Goal: Task Accomplishment & Management: Use online tool/utility

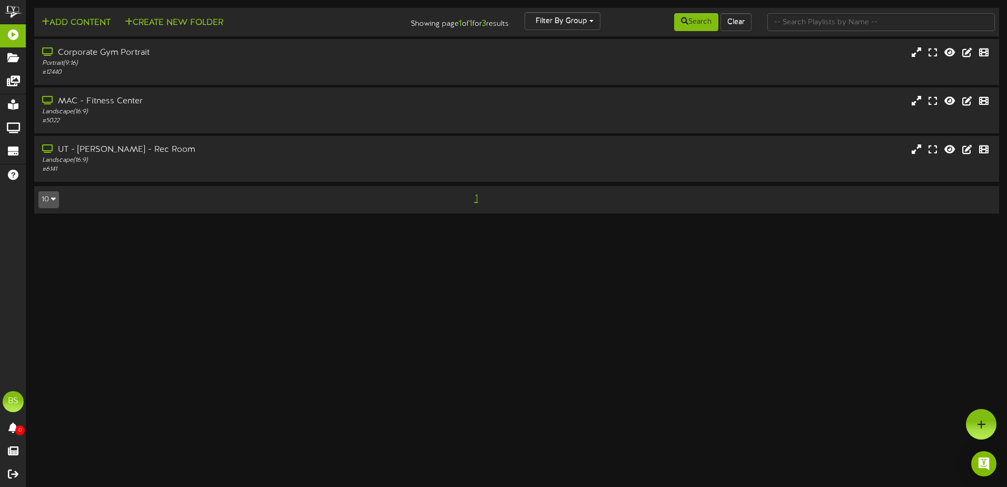
click at [246, 224] on html "ChannelValet Playlists Folders Messages My Library Groups Devices Help BS [PERS…" at bounding box center [503, 112] width 1007 height 224
click at [284, 224] on html "ChannelValet Playlists Folders Messages My Library Groups Devices Help BS [PERS…" at bounding box center [503, 112] width 1007 height 224
click at [279, 113] on div "Landscape ( 16:9 )" at bounding box center [235, 111] width 388 height 9
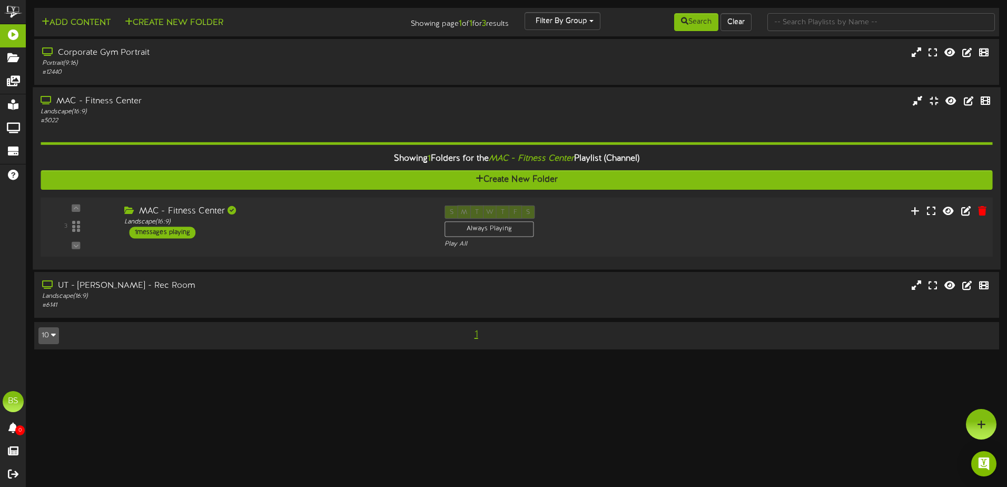
click at [704, 220] on div "3 ( 16:9" at bounding box center [516, 226] width 961 height 43
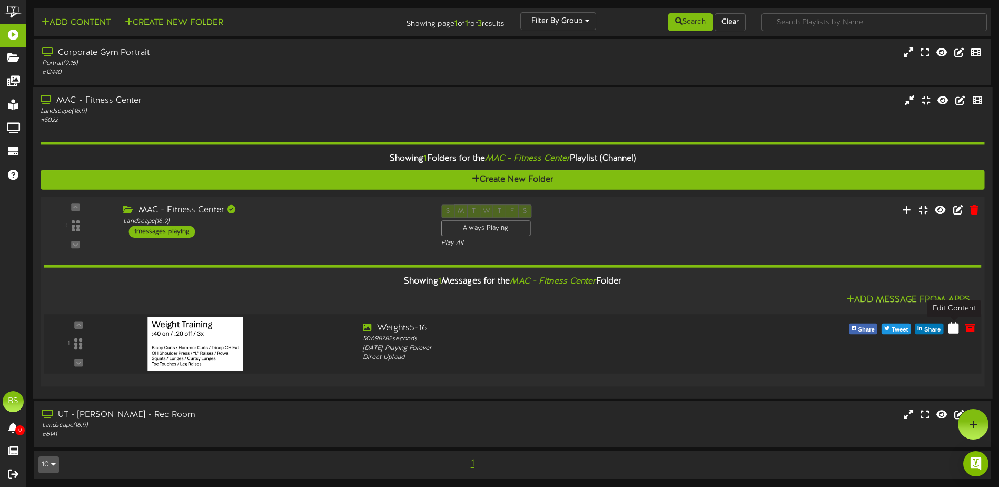
click at [951, 332] on icon at bounding box center [954, 327] width 11 height 12
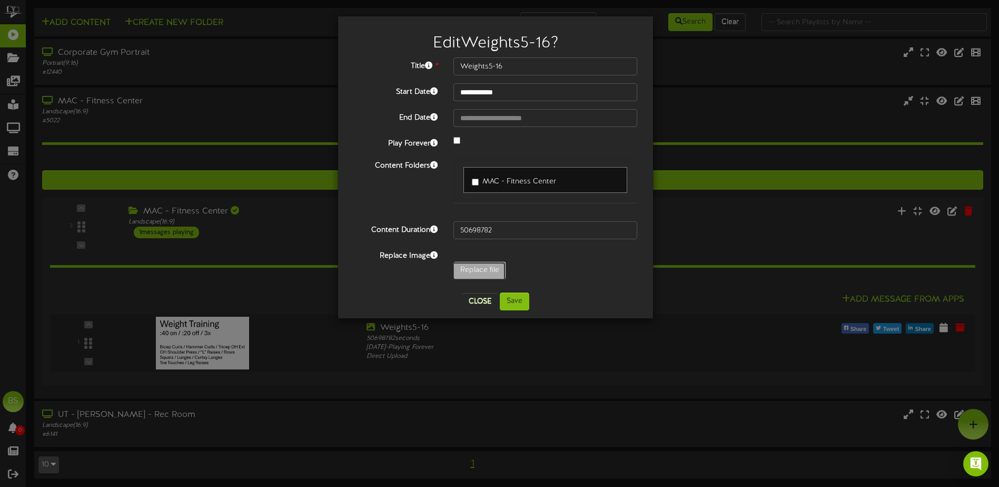
type input "**********"
type input "Crossfit9-11"
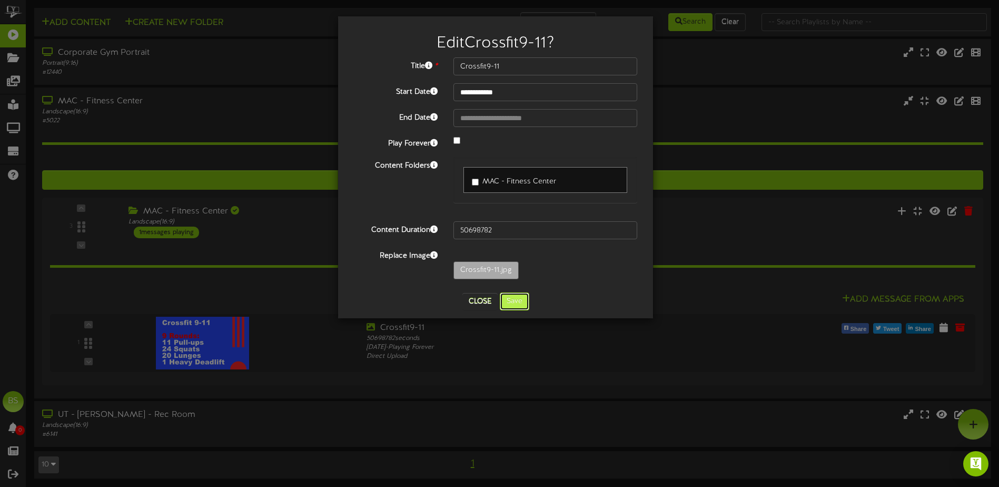
click at [520, 299] on button "Save" at bounding box center [514, 301] width 29 height 18
